Goal: Task Accomplishment & Management: Use online tool/utility

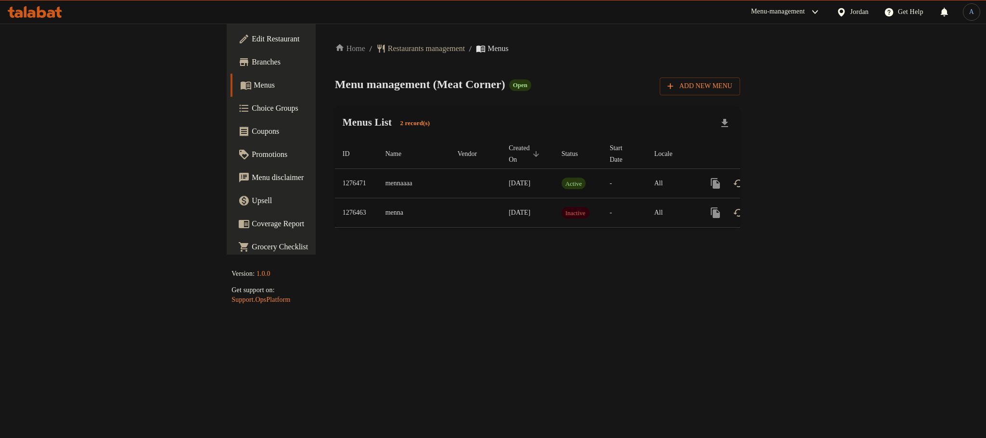
click at [789, 179] on icon "enhanced table" at bounding box center [784, 183] width 9 height 9
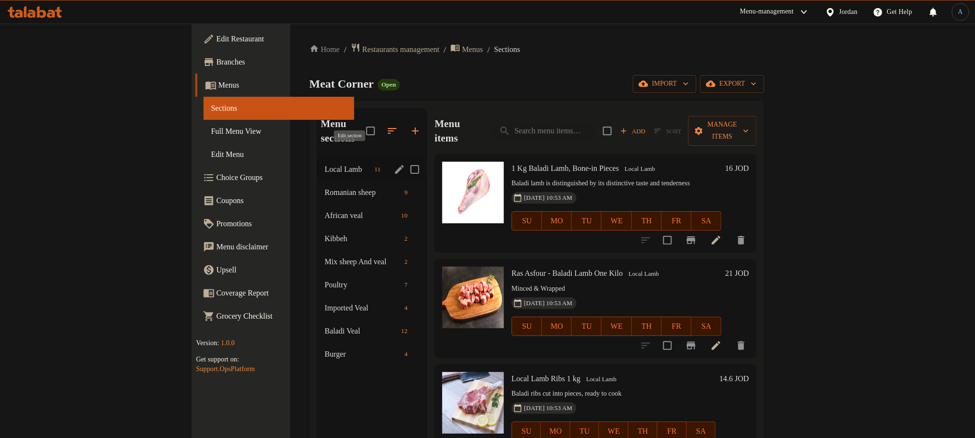
click at [395, 165] on icon "edit" at bounding box center [399, 169] width 9 height 9
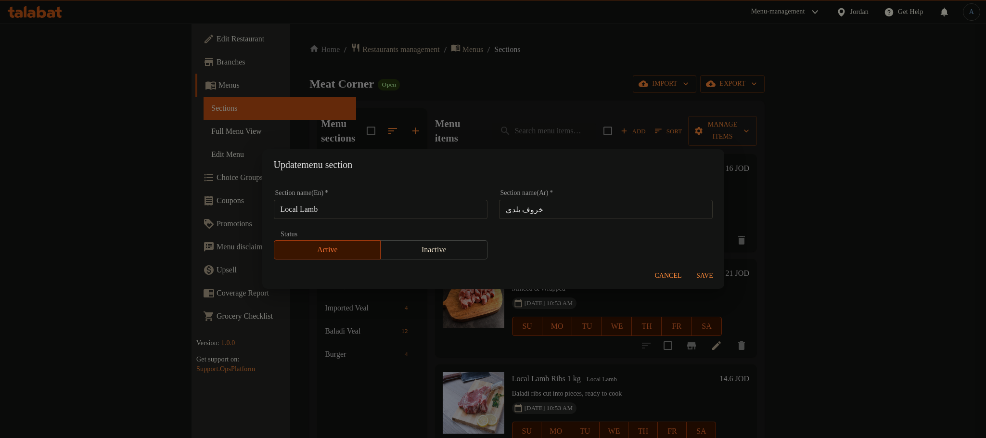
click at [530, 99] on div "Update menu section Section name(En)   * Local Lamb Section name(En) * Section …" at bounding box center [493, 219] width 986 height 438
click at [662, 271] on span "Cancel" at bounding box center [668, 276] width 27 height 12
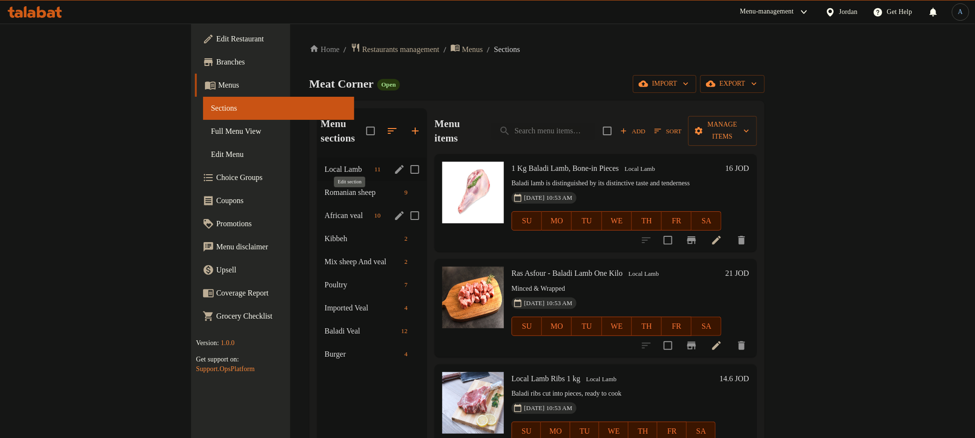
click at [394, 210] on icon "edit" at bounding box center [400, 216] width 12 height 12
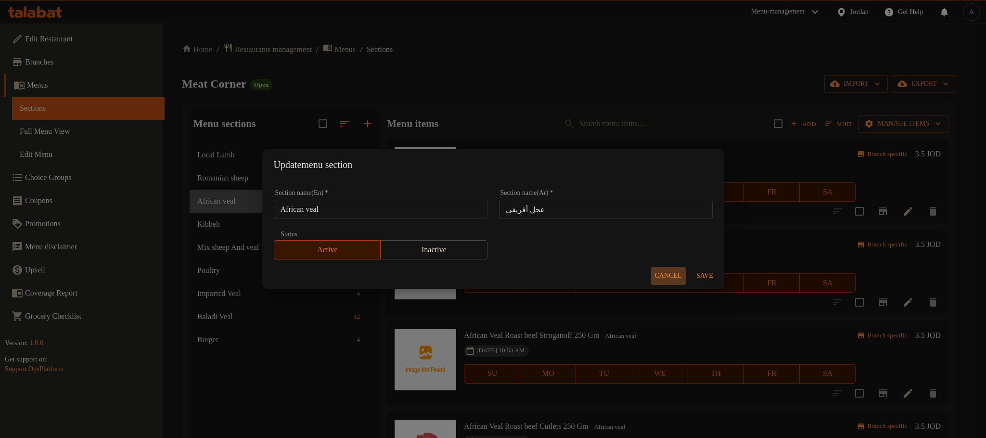
click at [668, 278] on span "Cancel" at bounding box center [668, 276] width 27 height 12
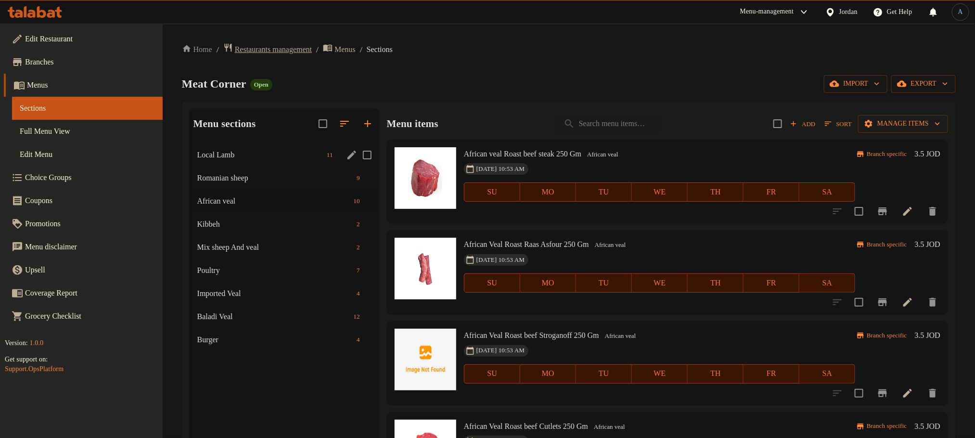
click at [309, 51] on span "Restaurants management" at bounding box center [273, 50] width 77 height 12
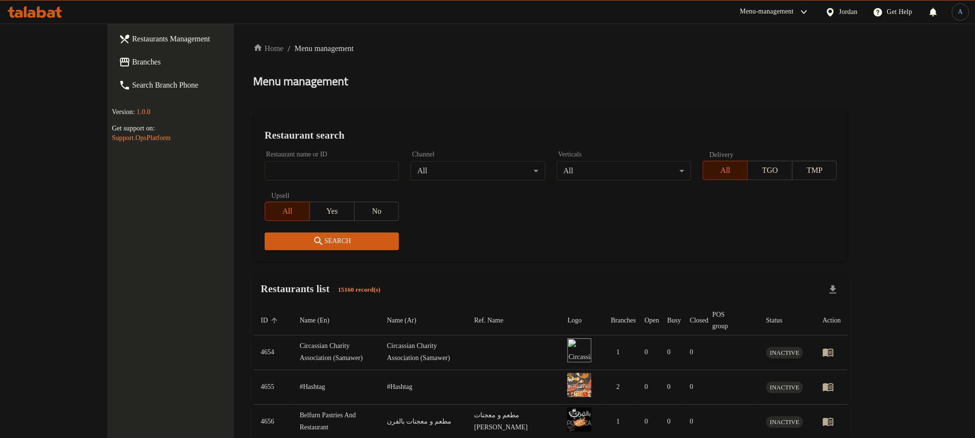
click at [839, 13] on div "Jordan" at bounding box center [848, 12] width 19 height 11
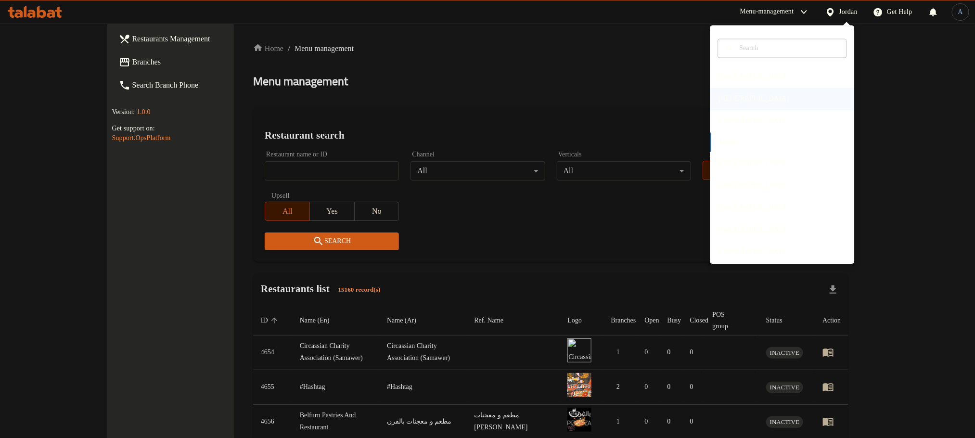
click at [722, 100] on div "[GEOGRAPHIC_DATA]" at bounding box center [754, 99] width 70 height 11
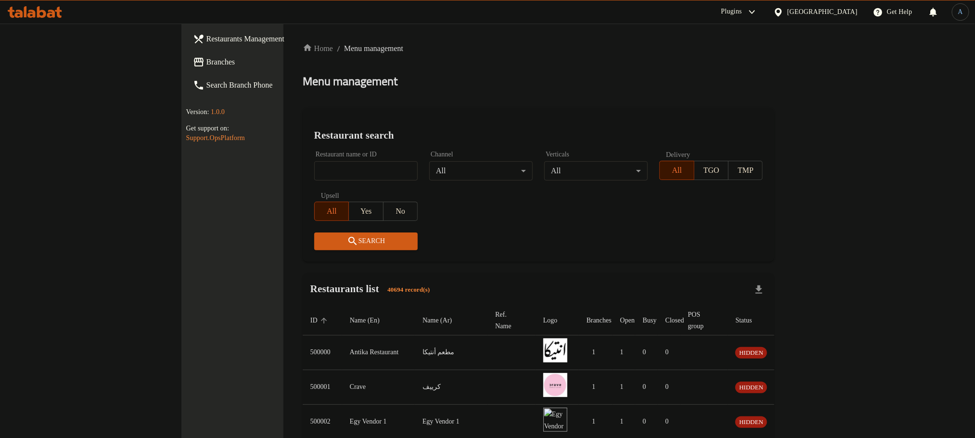
click at [308, 145] on div "Restaurant name or ID Restaurant name or ID" at bounding box center [365, 165] width 115 height 41
click at [314, 159] on div "Restaurant name or ID Restaurant name or ID" at bounding box center [365, 165] width 103 height 29
click at [314, 165] on input "search" at bounding box center [365, 170] width 103 height 19
paste input "677533"
type input "677533"
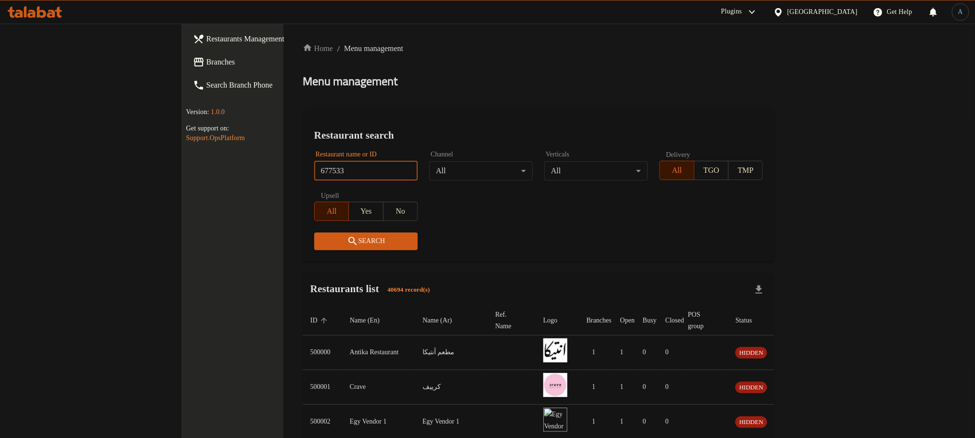
click button "Search" at bounding box center [365, 241] width 103 height 18
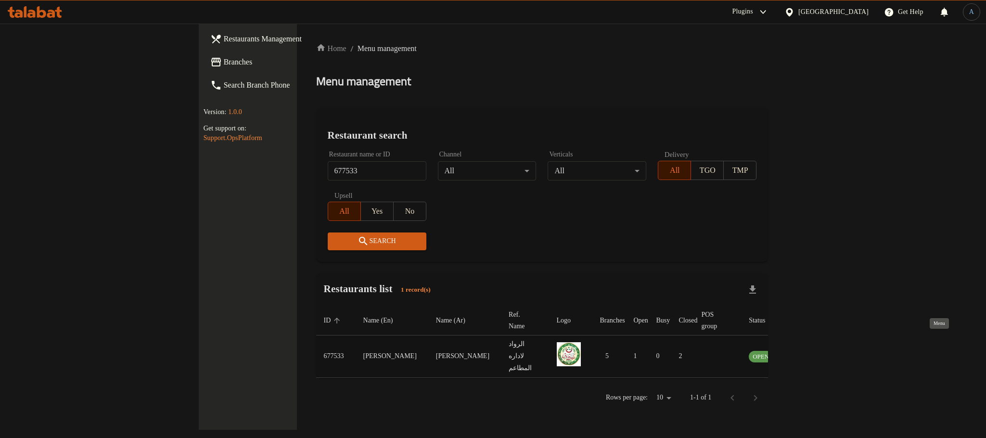
click at [808, 350] on icon "enhanced table" at bounding box center [803, 356] width 12 height 12
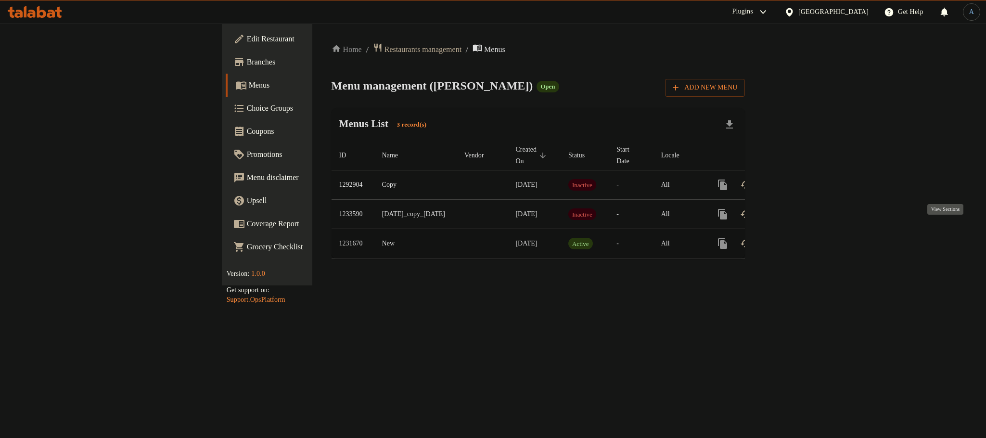
click at [798, 238] on icon "enhanced table" at bounding box center [792, 244] width 12 height 12
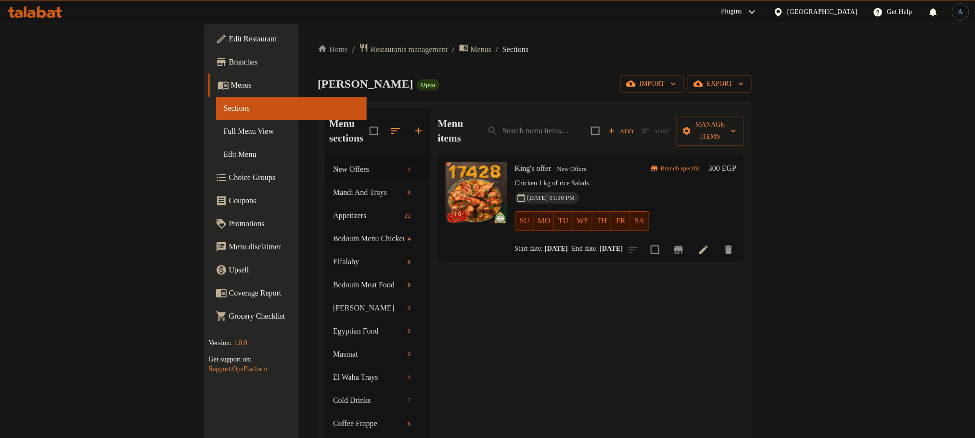
click at [224, 136] on span "Full Menu View" at bounding box center [291, 132] width 135 height 12
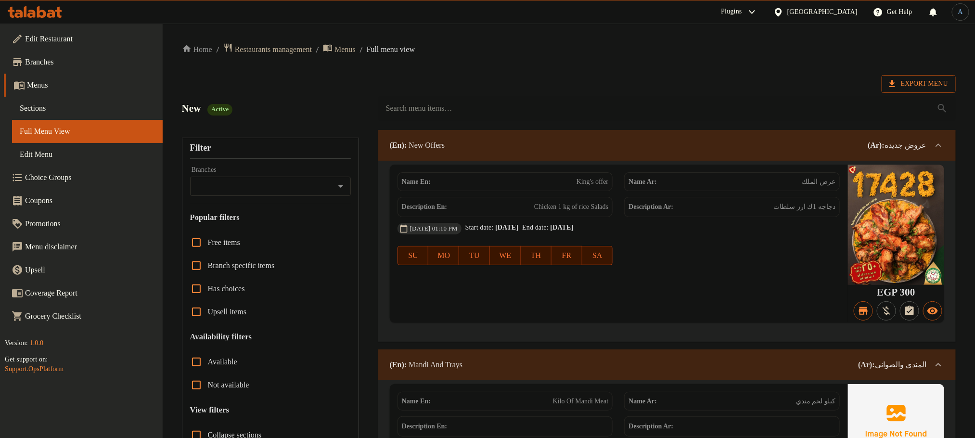
click at [896, 87] on span "Export Menu" at bounding box center [918, 84] width 59 height 12
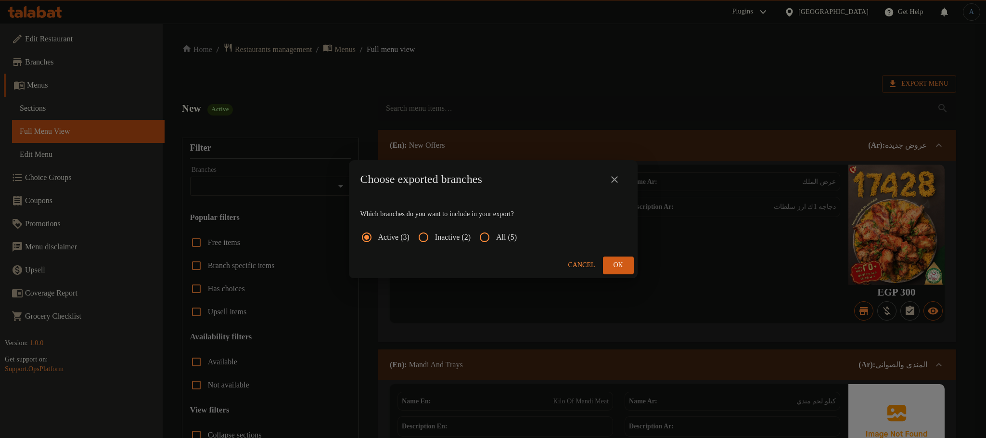
click at [494, 237] on input "All (5)" at bounding box center [484, 237] width 23 height 23
radio input "true"
click at [624, 263] on span "Ok" at bounding box center [618, 265] width 15 height 12
